Goal: Transaction & Acquisition: Book appointment/travel/reservation

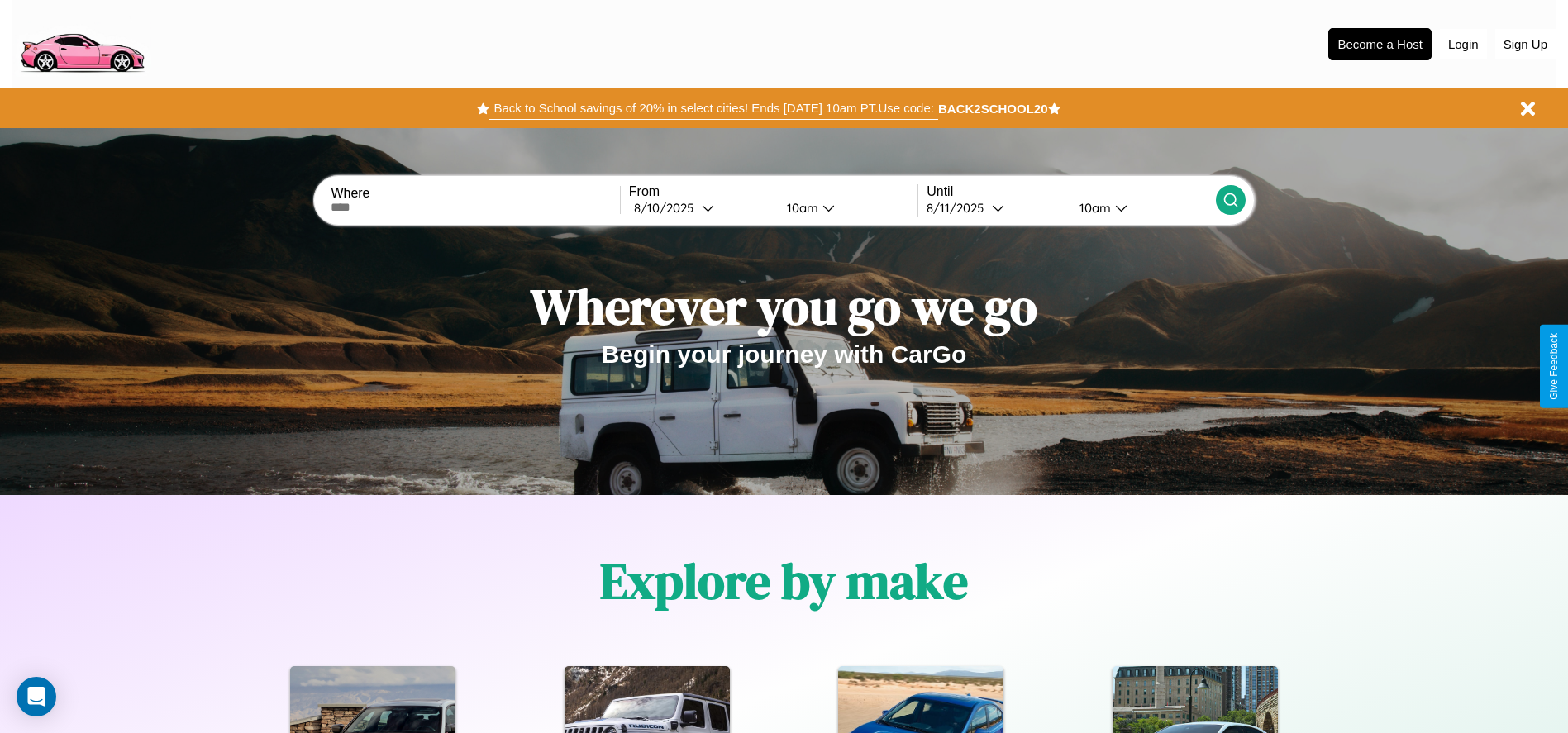
click at [713, 109] on button "Back to School savings of 20% in select cities! Ends [DATE] 10am PT. Use code:" at bounding box center [713, 108] width 448 height 23
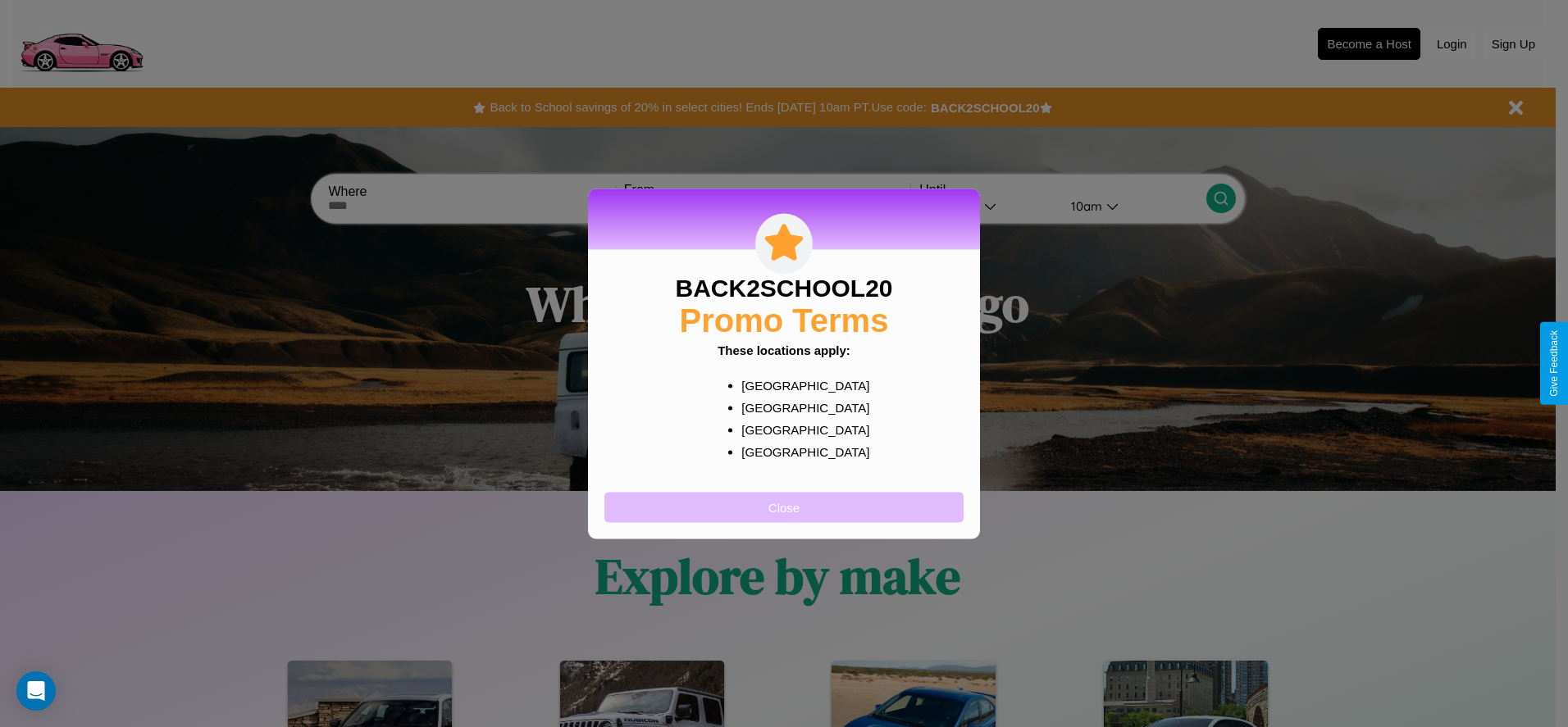
click at [784, 506] on button "Close" at bounding box center [783, 507] width 359 height 31
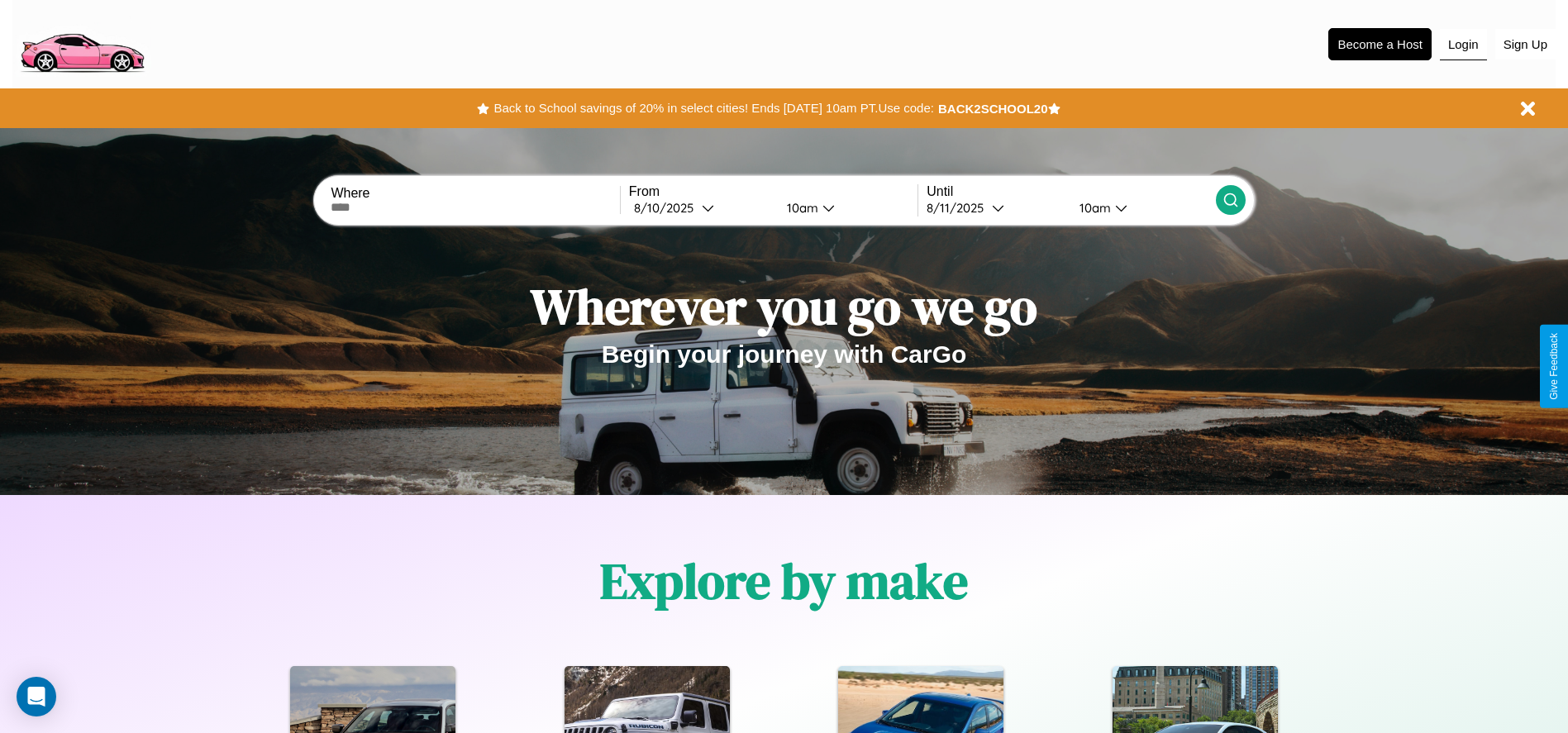
click at [1463, 44] on button "Login" at bounding box center [1463, 44] width 47 height 32
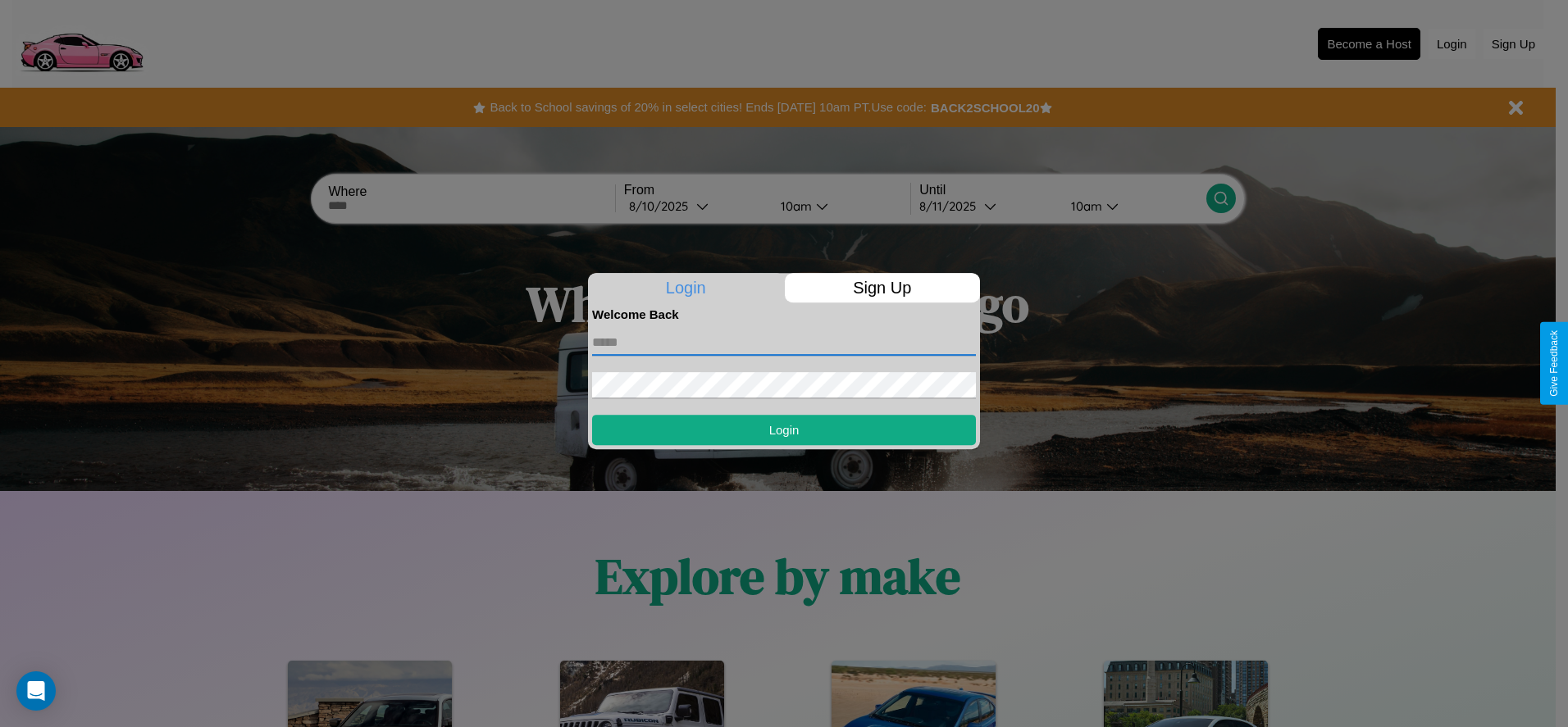
click at [784, 342] on input "text" at bounding box center [784, 343] width 384 height 26
type input "**********"
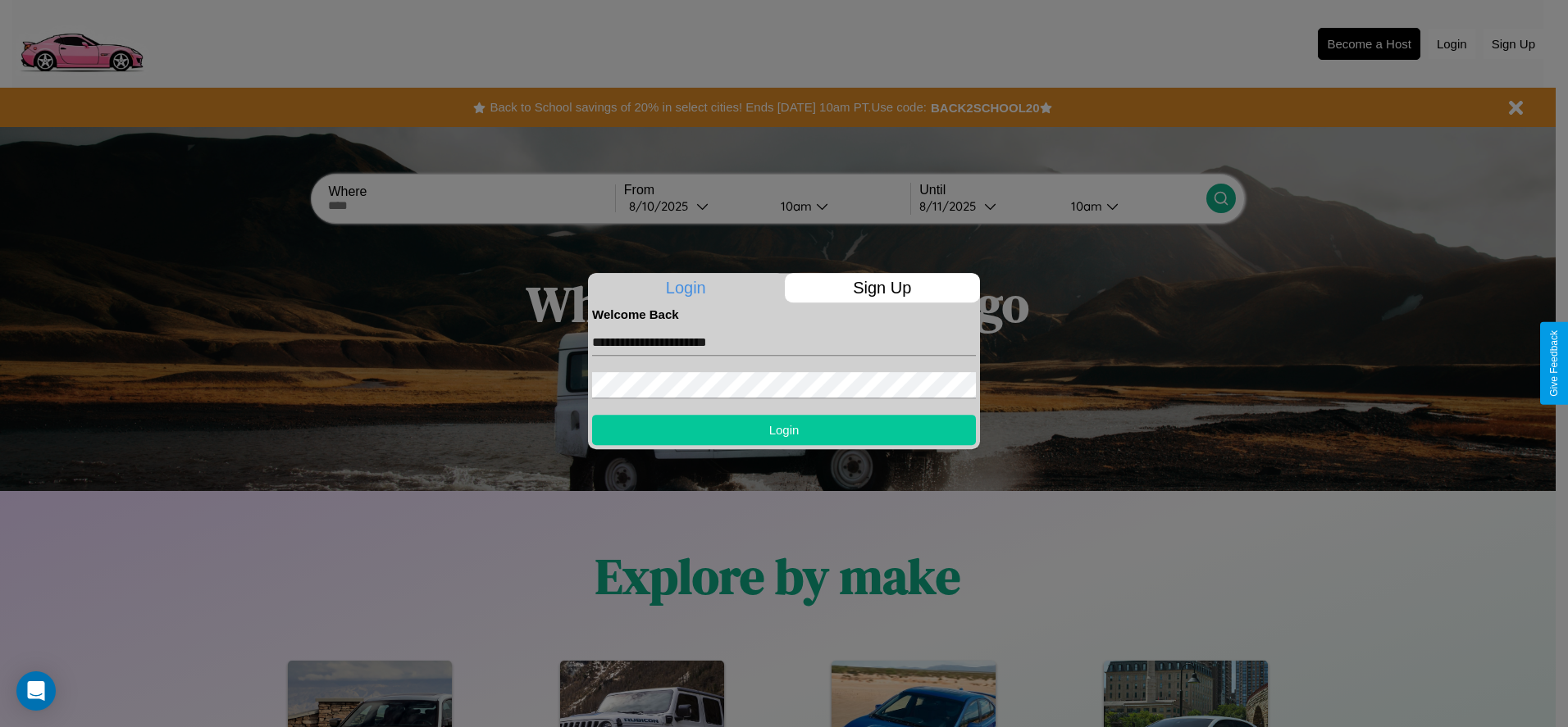
click at [784, 429] on button "Login" at bounding box center [784, 430] width 384 height 31
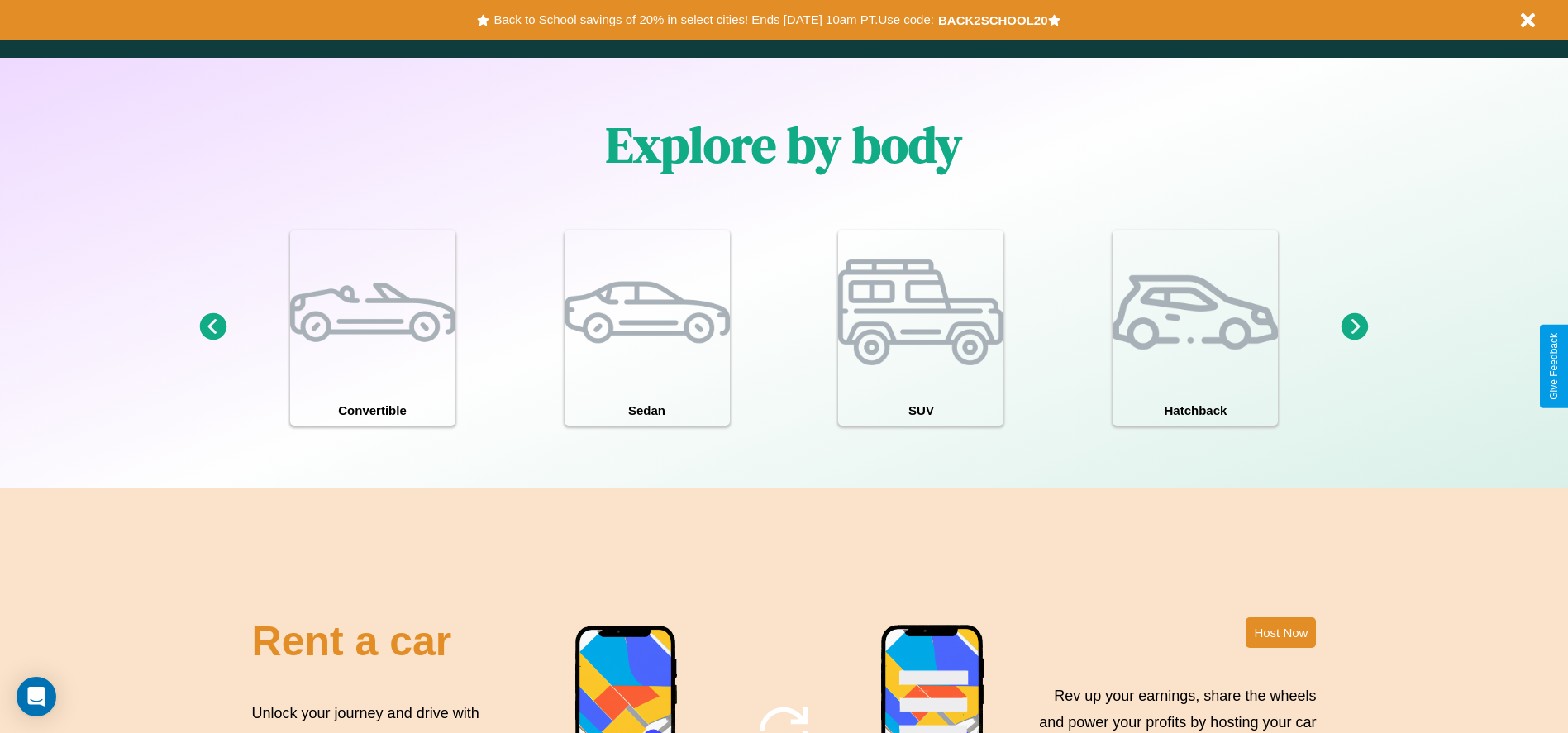
scroll to position [2000, 0]
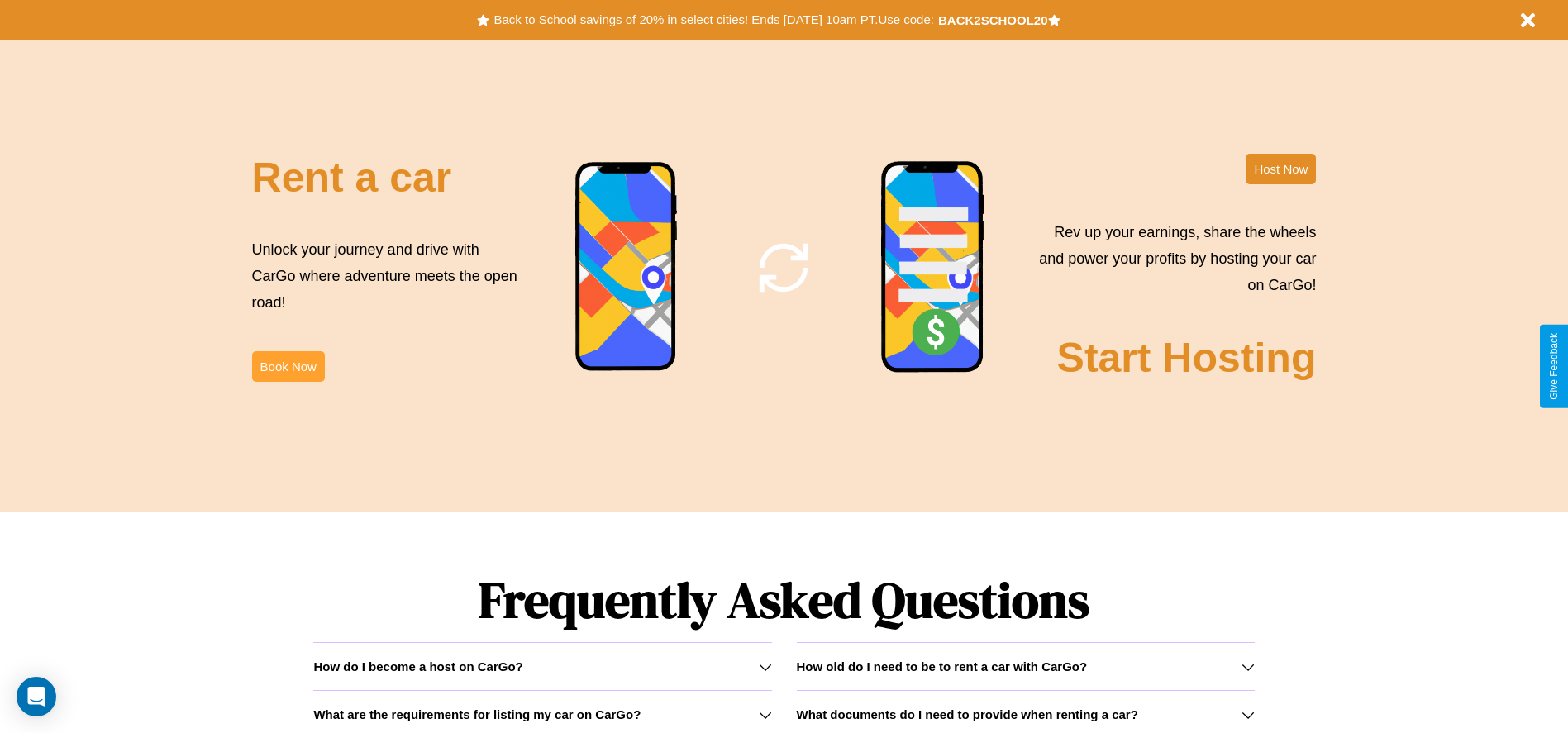
click at [287, 366] on button "Book Now" at bounding box center [288, 367] width 73 height 31
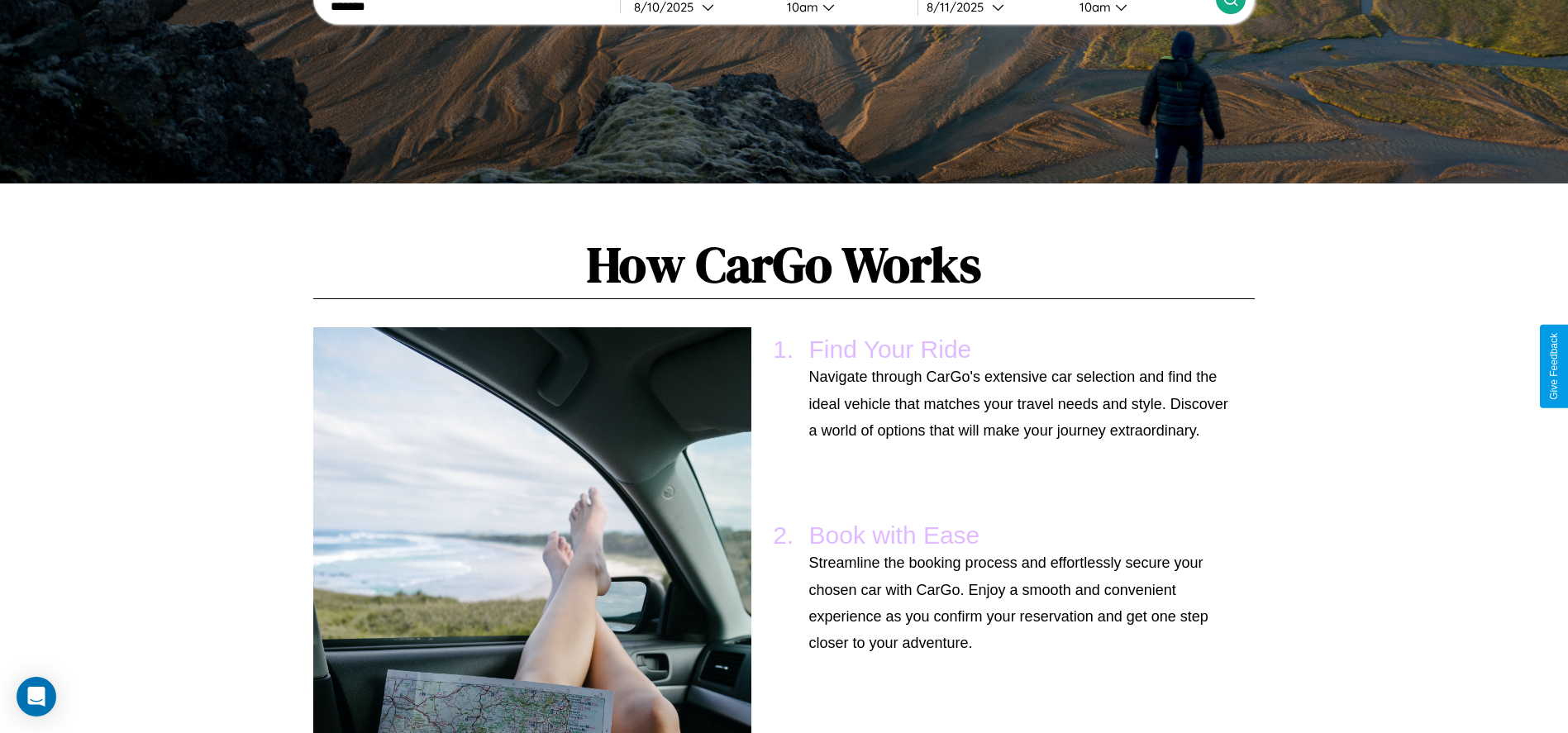
scroll to position [1215, 0]
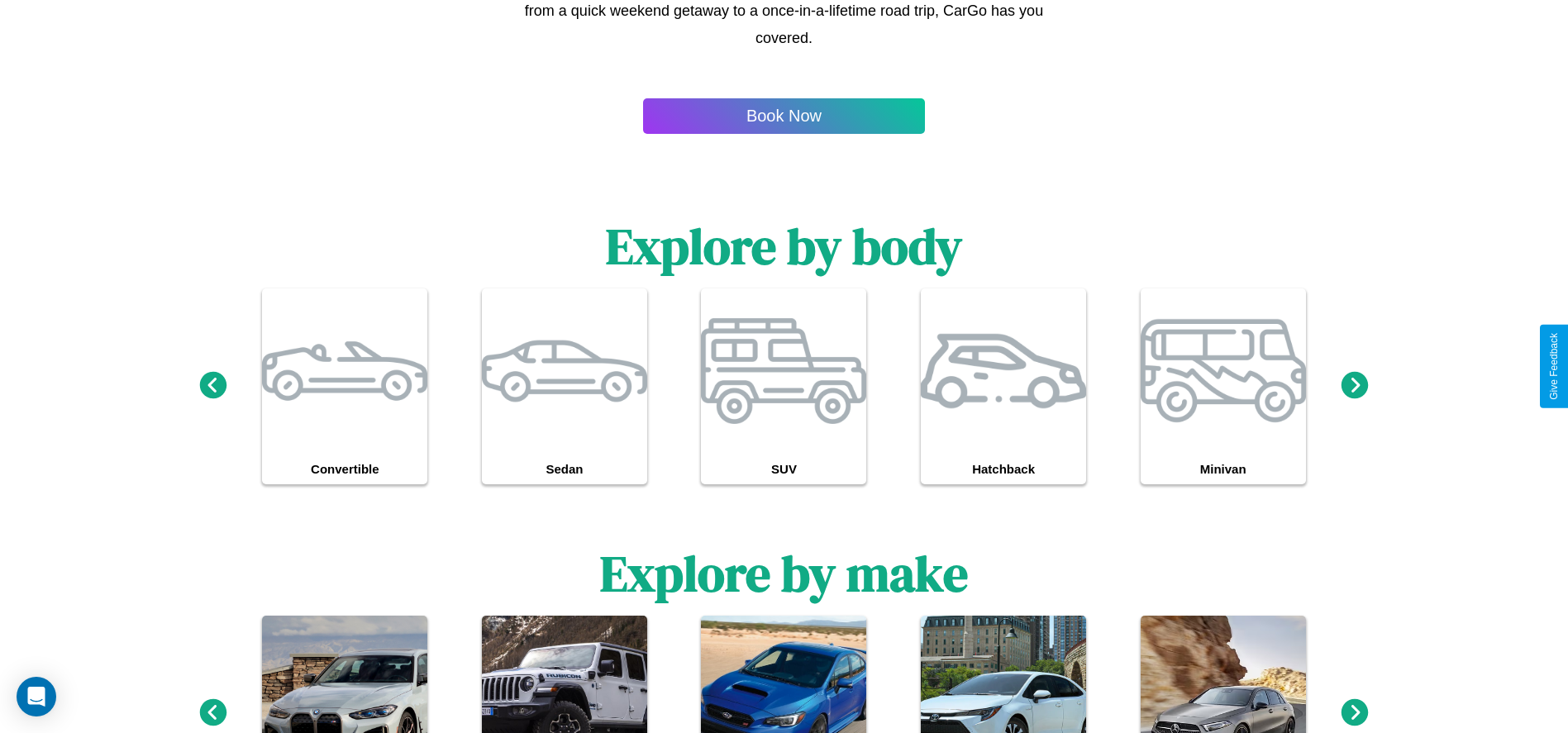
type input "*******"
click at [1354, 713] on icon at bounding box center [1355, 712] width 27 height 27
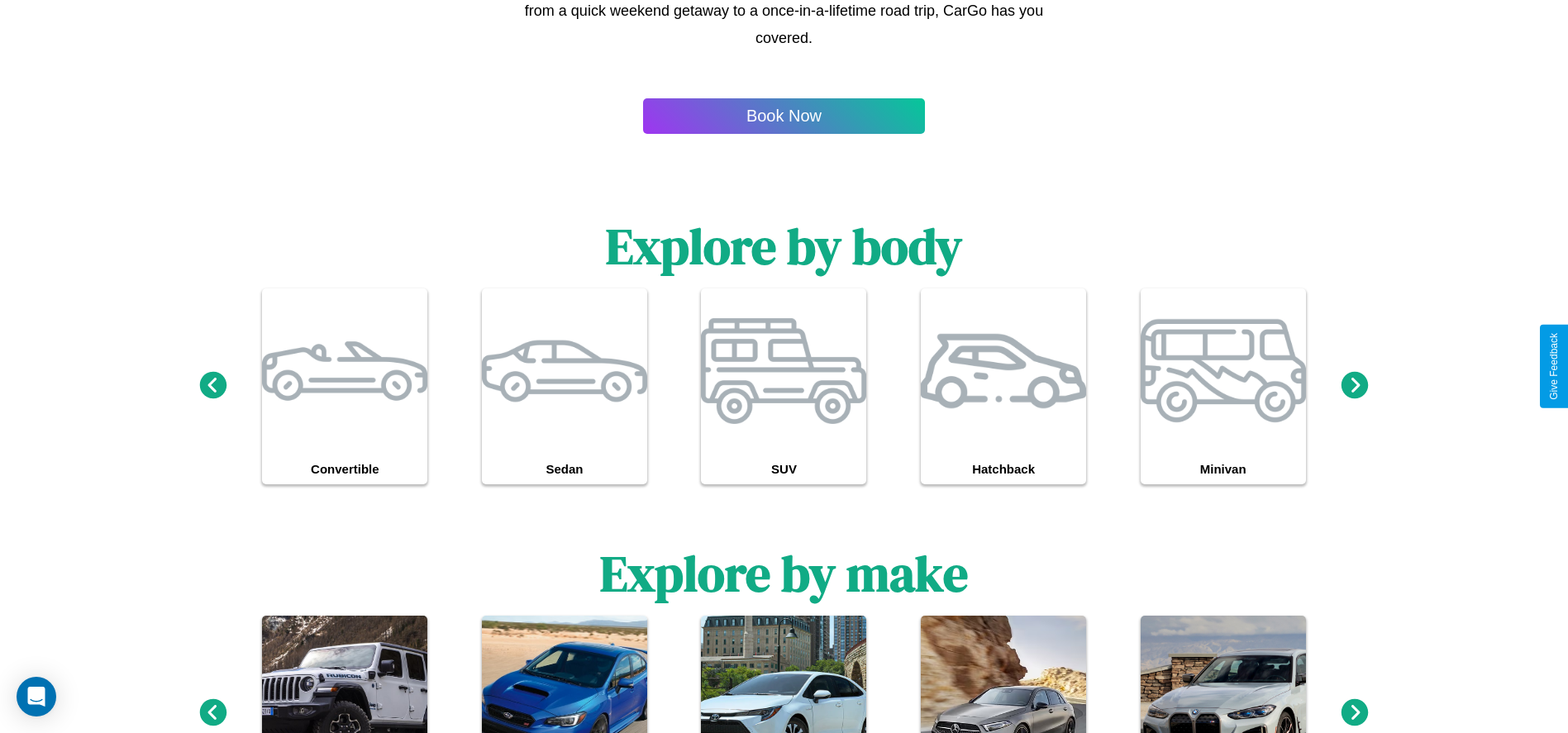
scroll to position [0, 0]
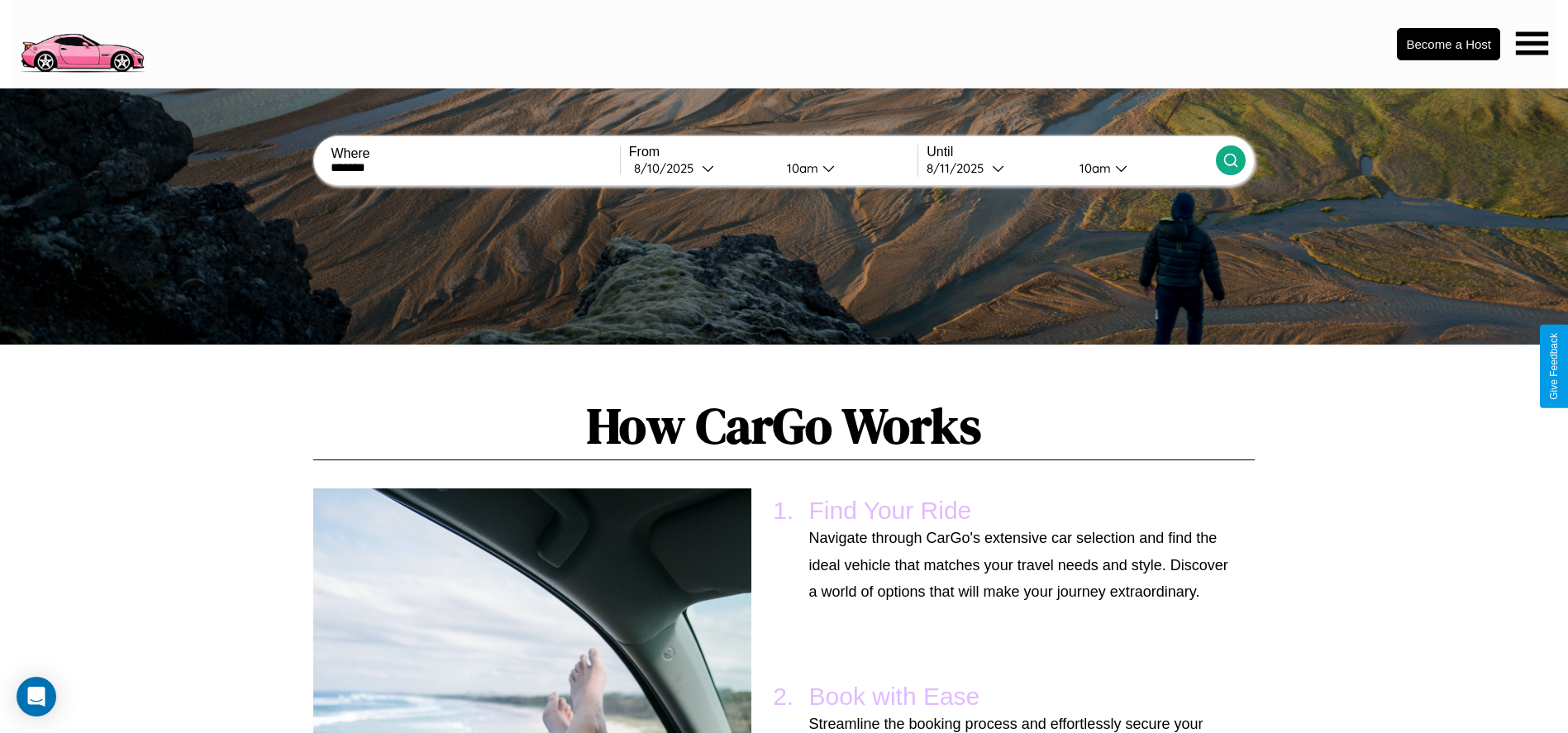
click at [1229, 161] on icon at bounding box center [1230, 160] width 16 height 16
